Goal: Transaction & Acquisition: Purchase product/service

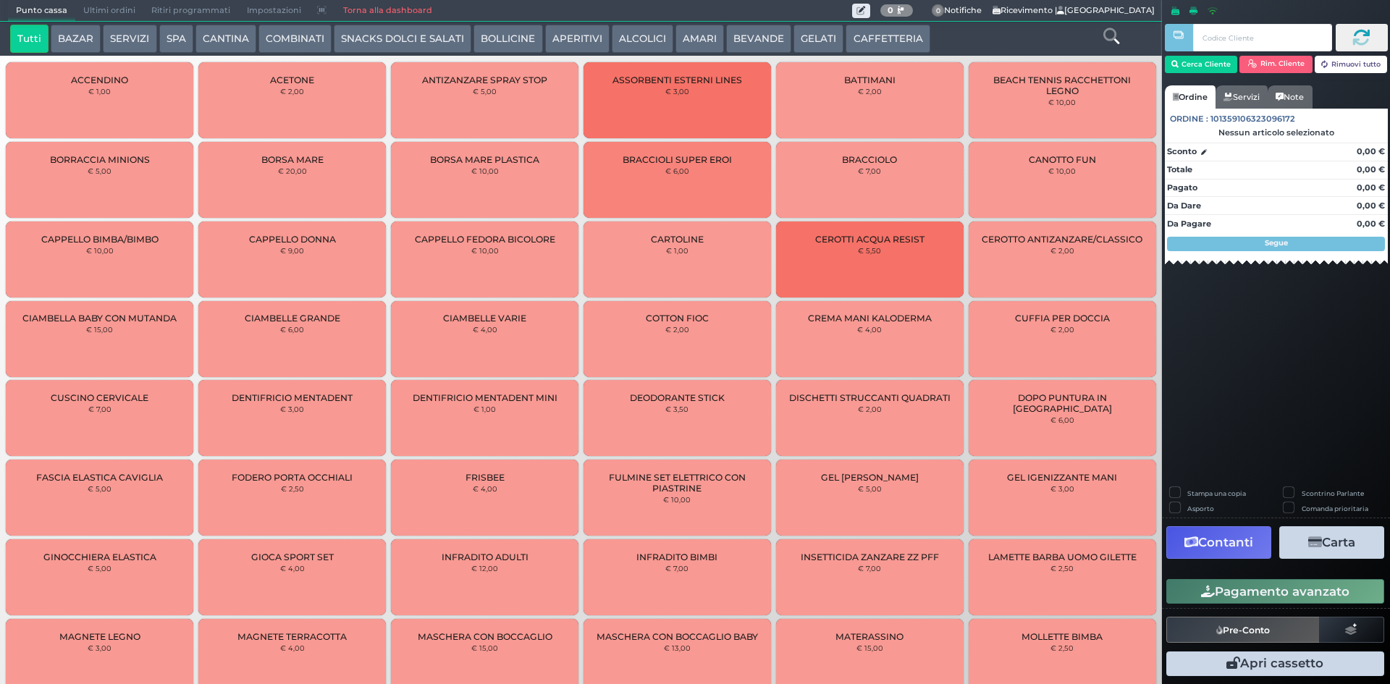
click at [83, 41] on button "BAZAR" at bounding box center [76, 39] width 50 height 29
click at [1109, 37] on icon at bounding box center [1112, 36] width 16 height 16
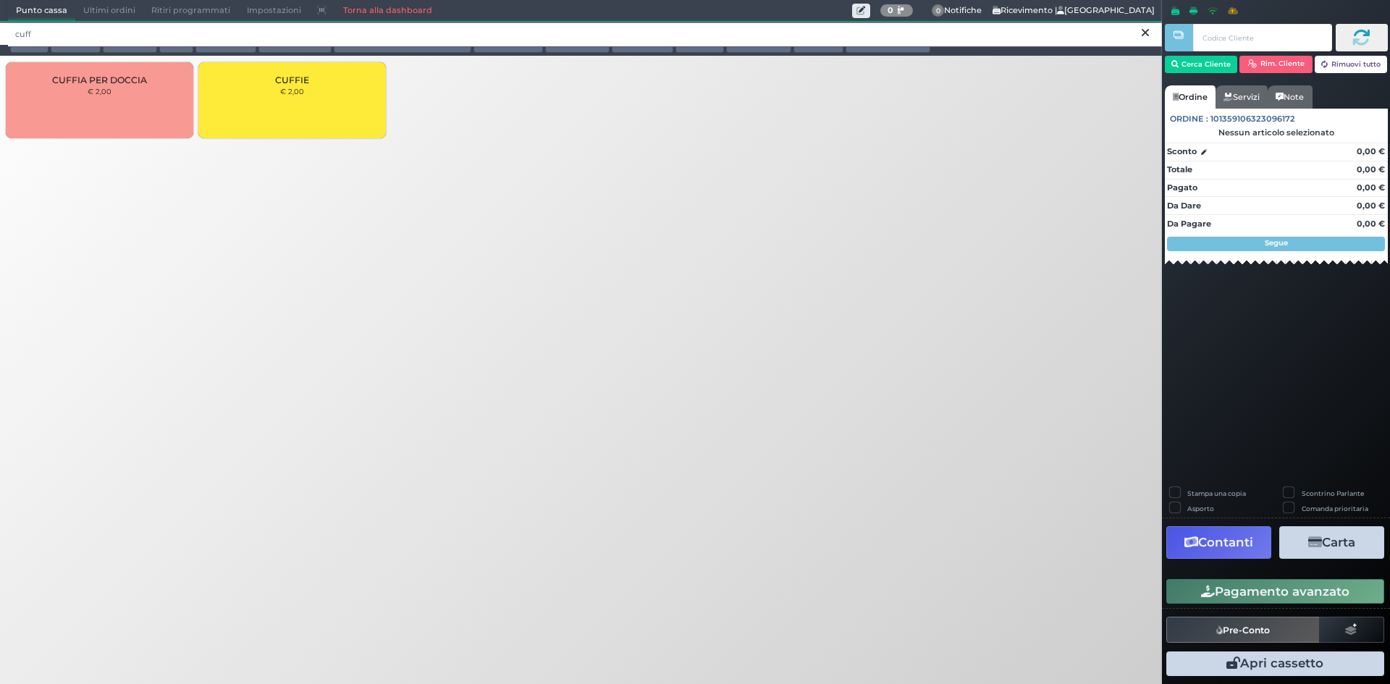
type input "cuff"
click at [301, 104] on div "CUFFIE € 2,00" at bounding box center [292, 100] width 188 height 76
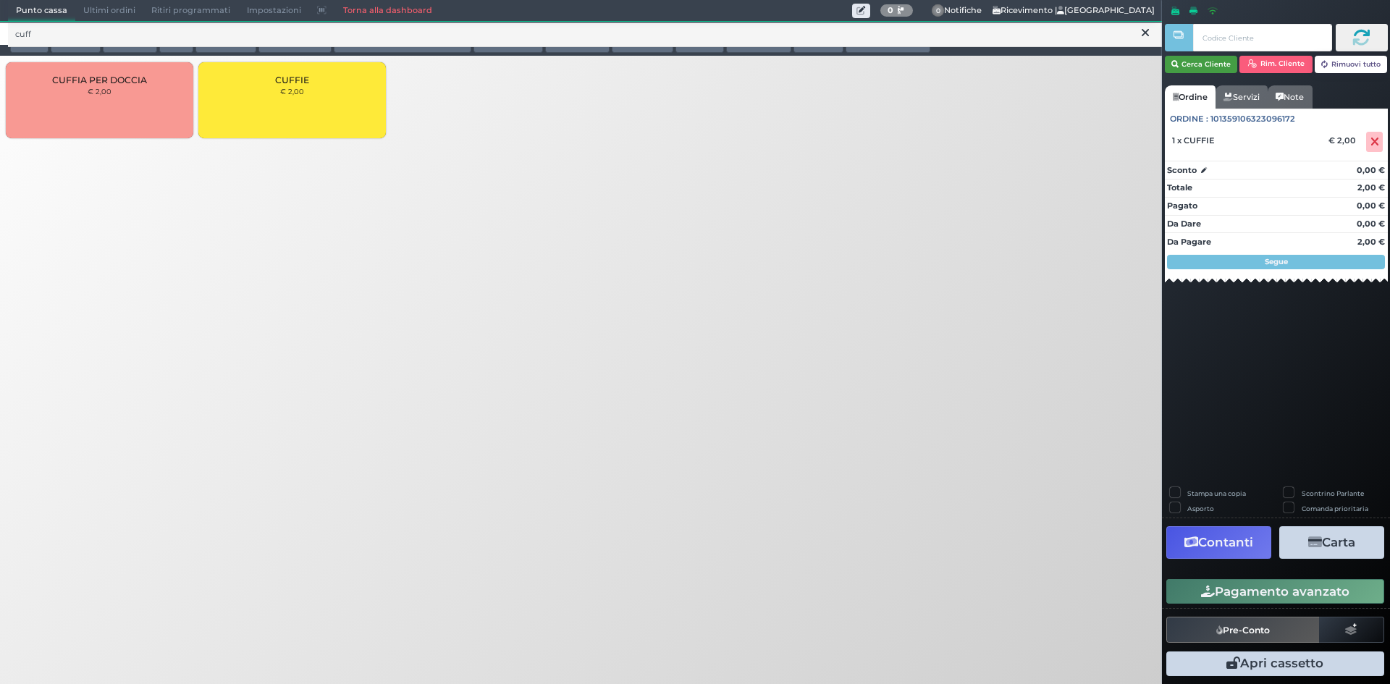
click at [1213, 67] on button "Cerca Cliente" at bounding box center [1201, 64] width 73 height 17
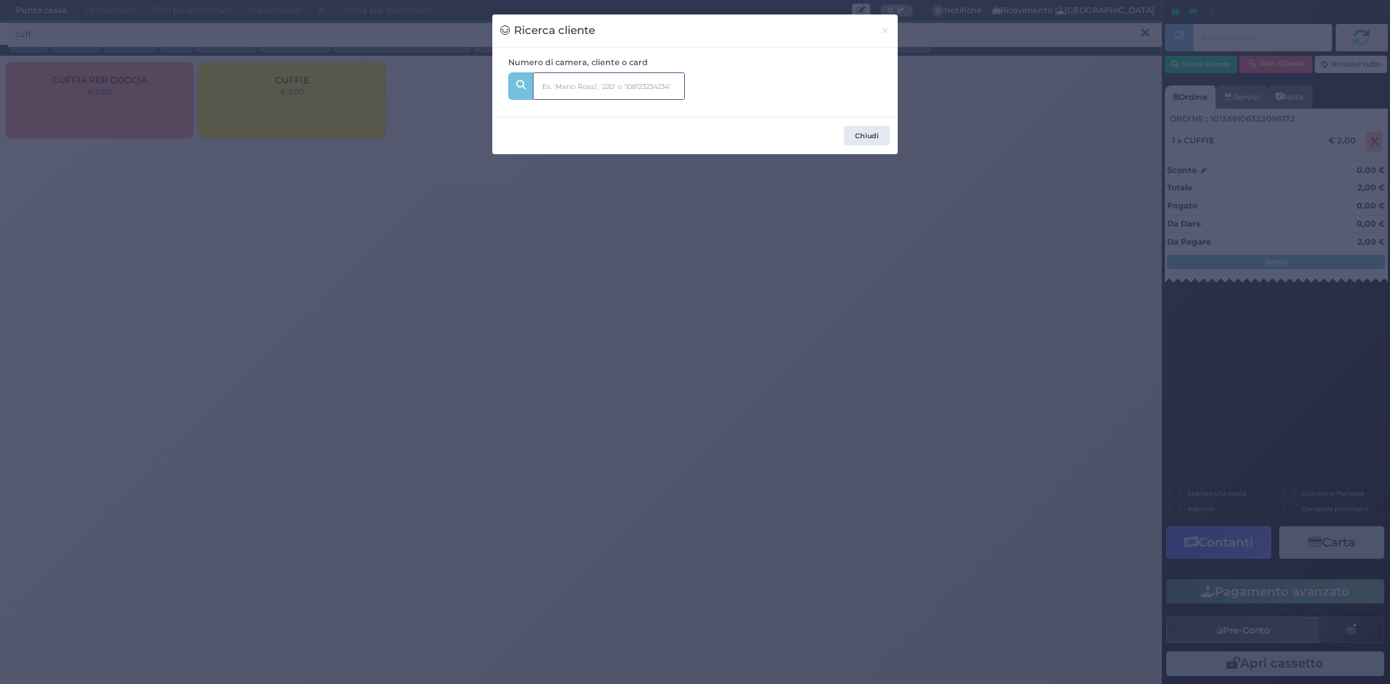
click at [566, 88] on input "text" at bounding box center [609, 86] width 152 height 28
type input "306"
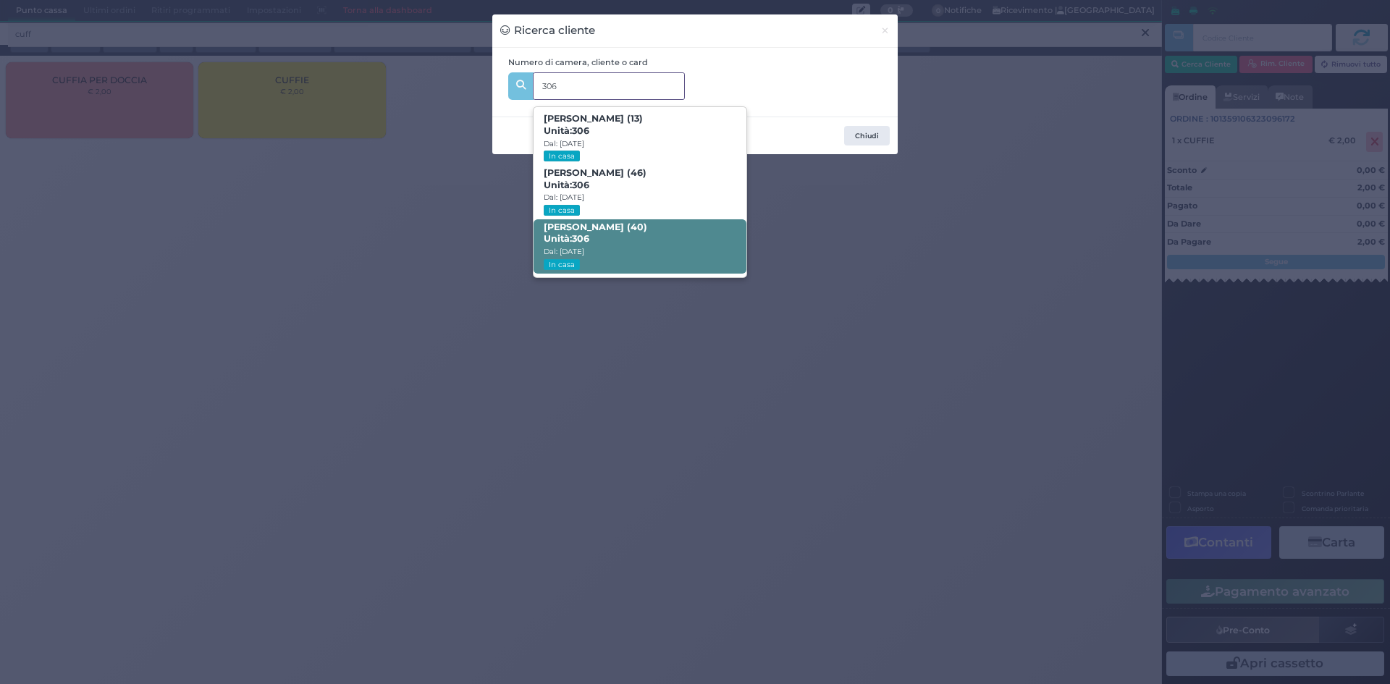
click at [600, 227] on b "GIUSEPPE MOSCATO (40) Unità: 306" at bounding box center [596, 233] width 104 height 23
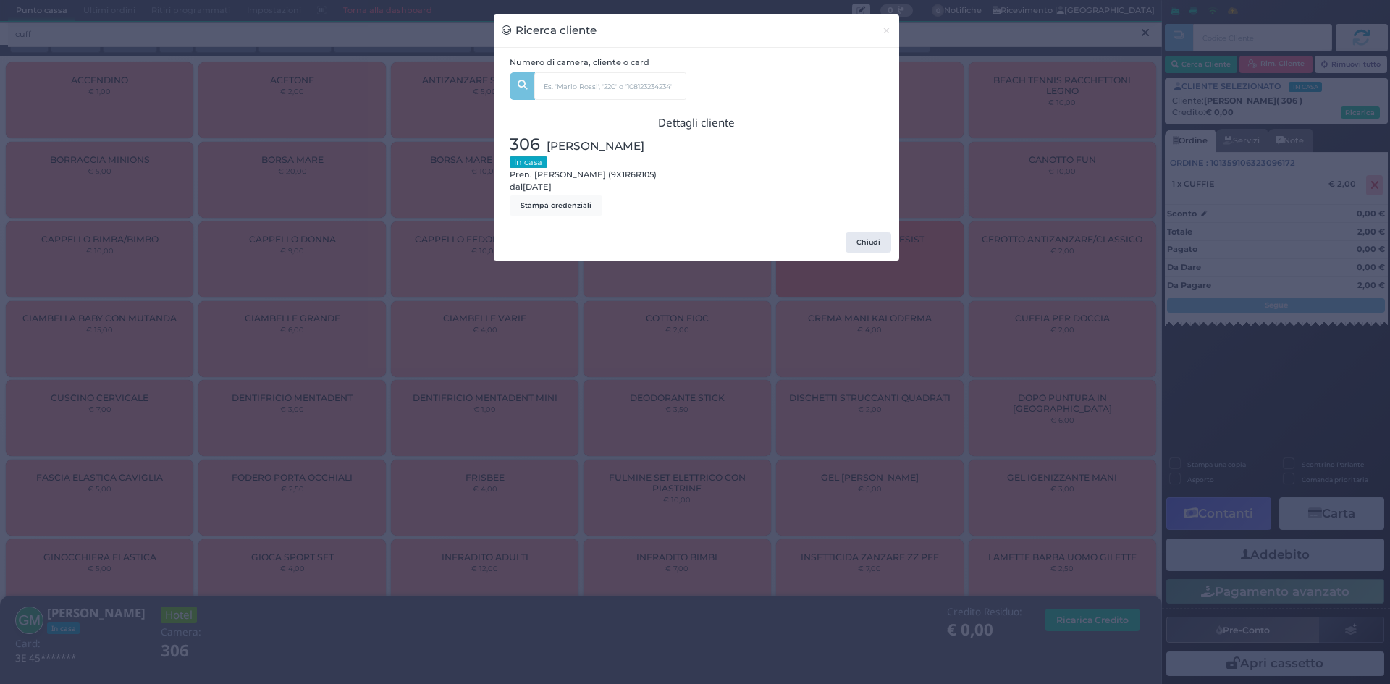
click at [1041, 312] on div "Ricerca cliente × Numero di camera, cliente o card 306 Sofia Moscato (13) Unità…" at bounding box center [695, 342] width 1390 height 684
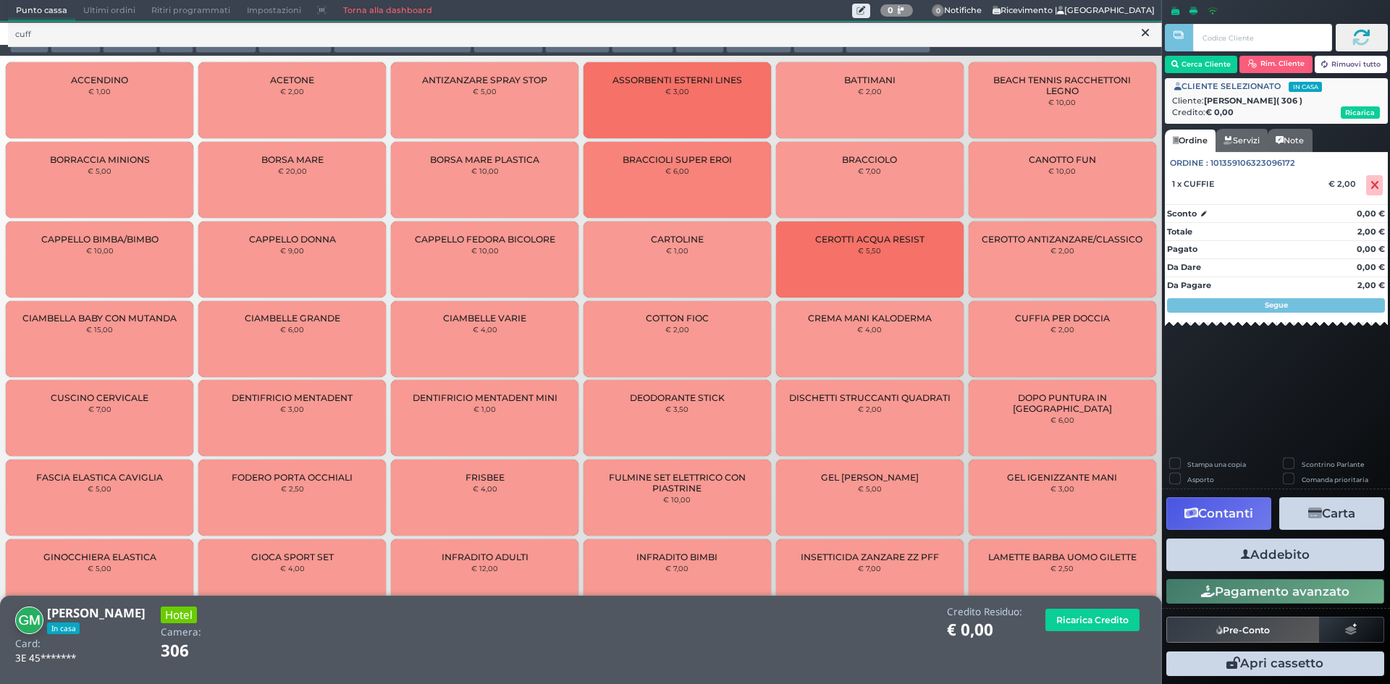
click at [1272, 568] on button "Addebito" at bounding box center [1276, 555] width 218 height 33
